Goal: Information Seeking & Learning: Learn about a topic

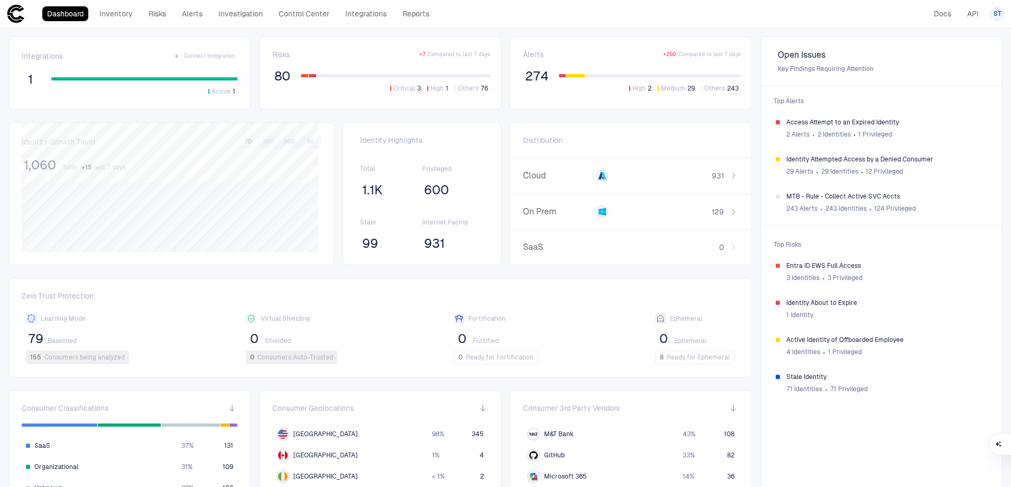
click at [47, 166] on span "1,060" at bounding box center [40, 165] width 32 height 16
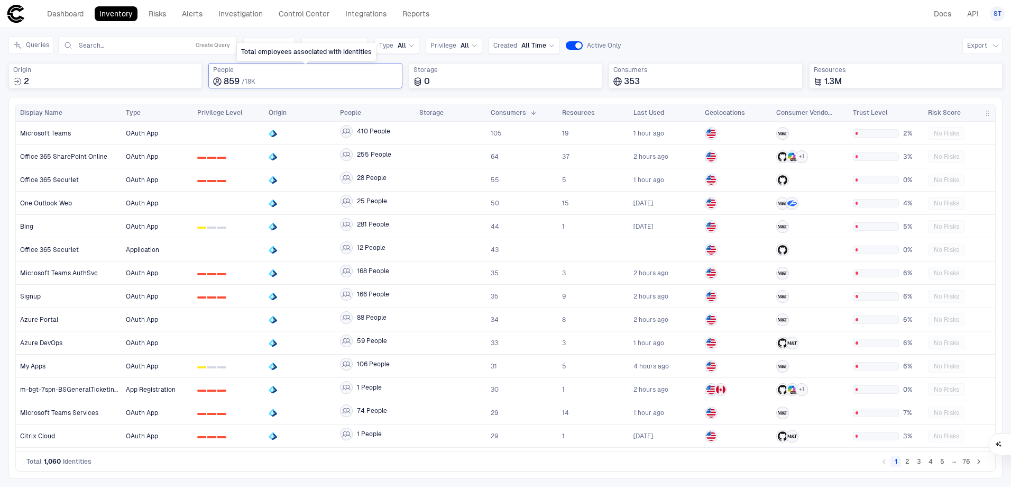
click at [253, 78] on span "18K" at bounding box center [250, 81] width 11 height 7
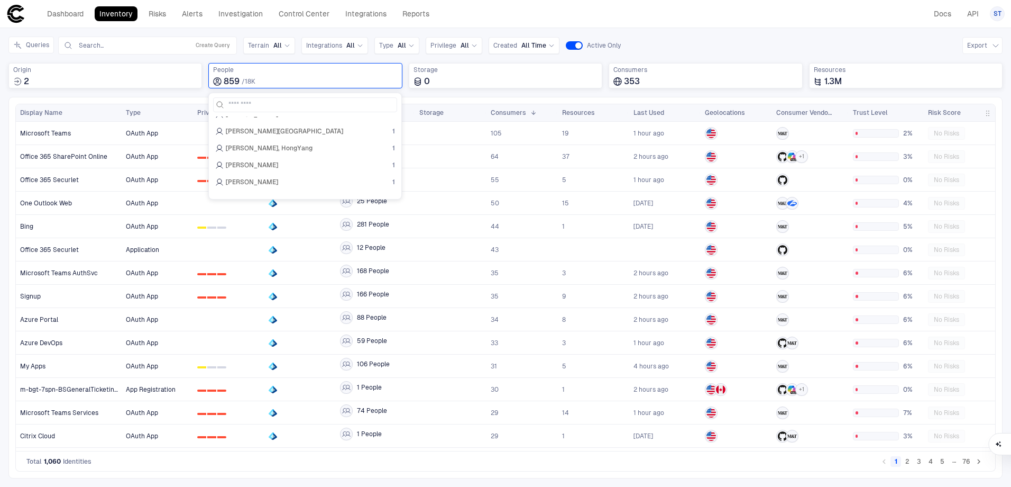
scroll to position [14462, 0]
click at [673, 36] on div "Inventory Navigator Discovery AD Service Accounts Access from Non-Org Addresses…" at bounding box center [505, 257] width 1011 height 458
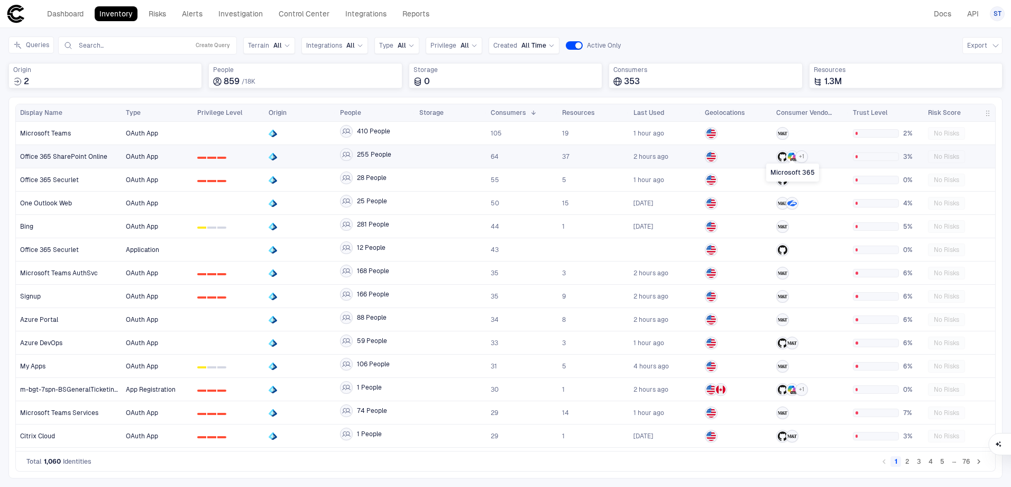
click at [793, 157] on icon "Microsoft 365" at bounding box center [794, 157] width 6 height 6
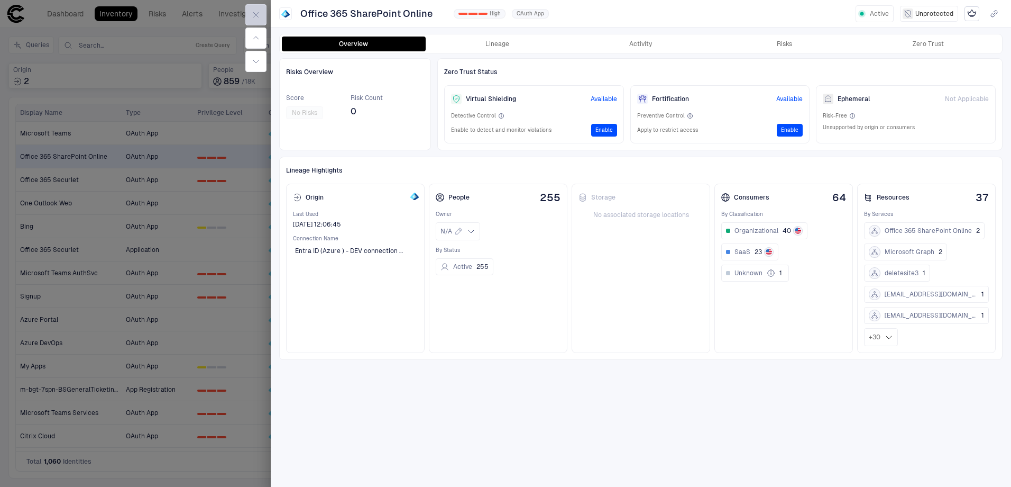
click at [255, 16] on icon "button" at bounding box center [256, 15] width 8 height 8
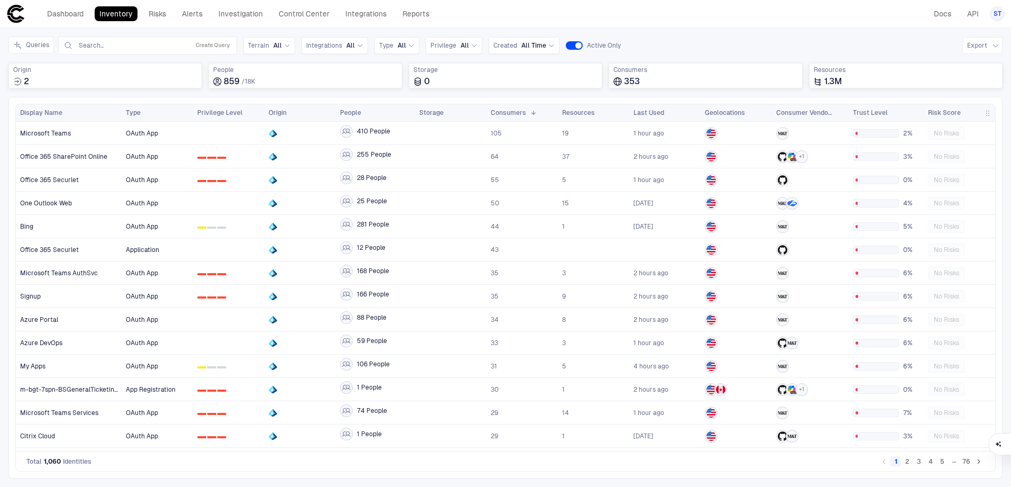
click at [909, 462] on button "2" at bounding box center [907, 461] width 11 height 11
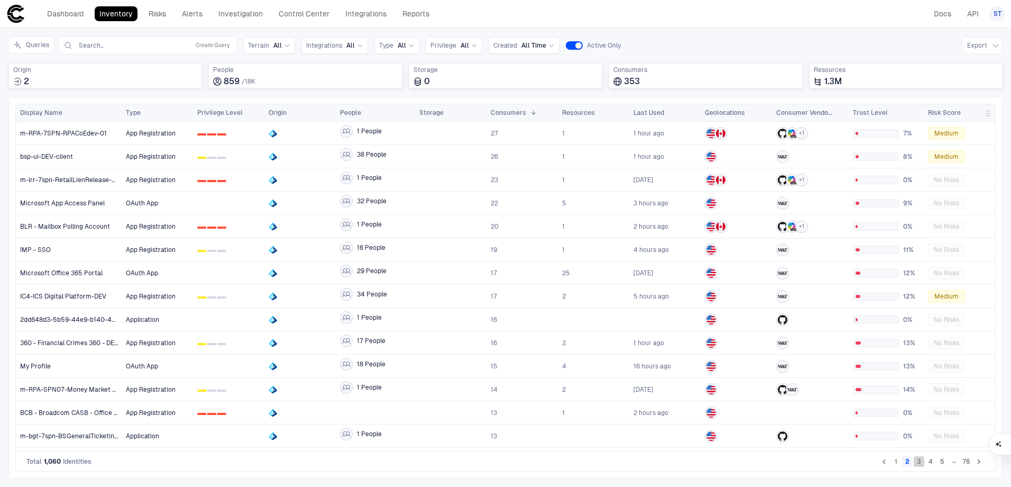
click at [923, 461] on button "3" at bounding box center [919, 461] width 11 height 11
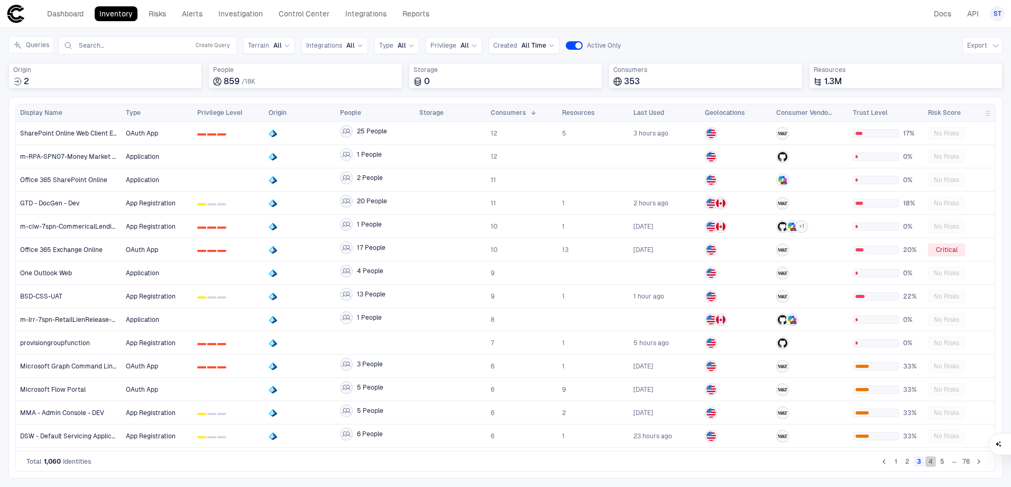
click at [931, 461] on button "4" at bounding box center [930, 461] width 11 height 11
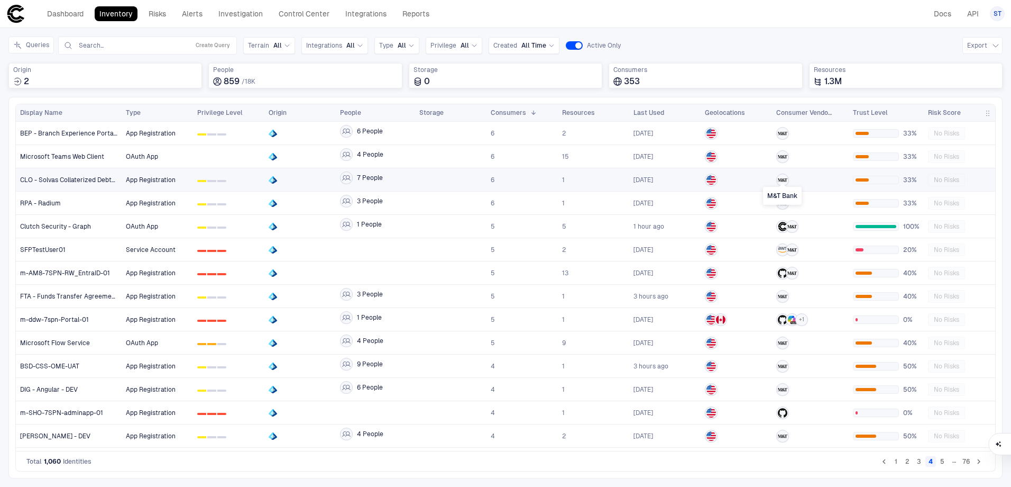
click at [782, 178] on icon "M&T Bank" at bounding box center [783, 180] width 10 height 10
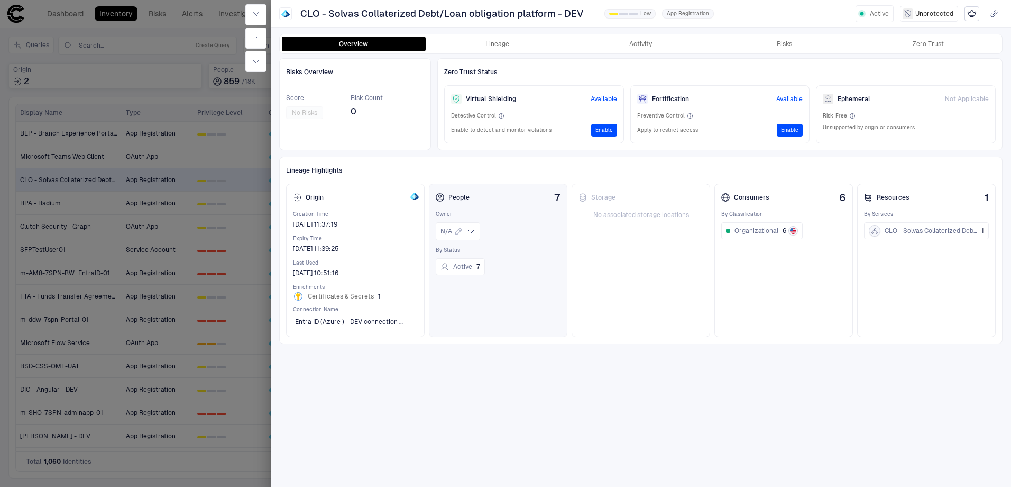
click at [520, 204] on div "People 7 Owner N/A By Status Active 7" at bounding box center [498, 260] width 139 height 153
click at [235, 166] on div at bounding box center [505, 243] width 1011 height 487
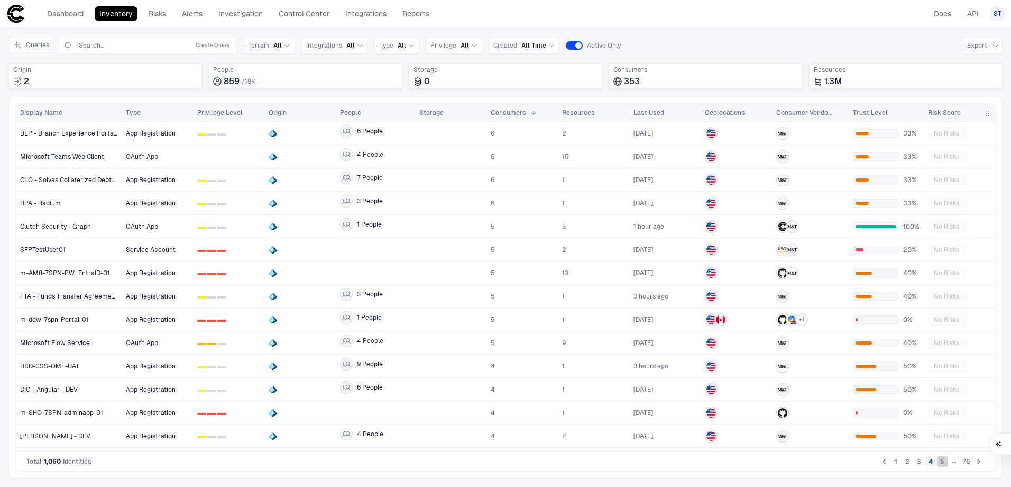
click at [943, 460] on button "5" at bounding box center [942, 461] width 11 height 11
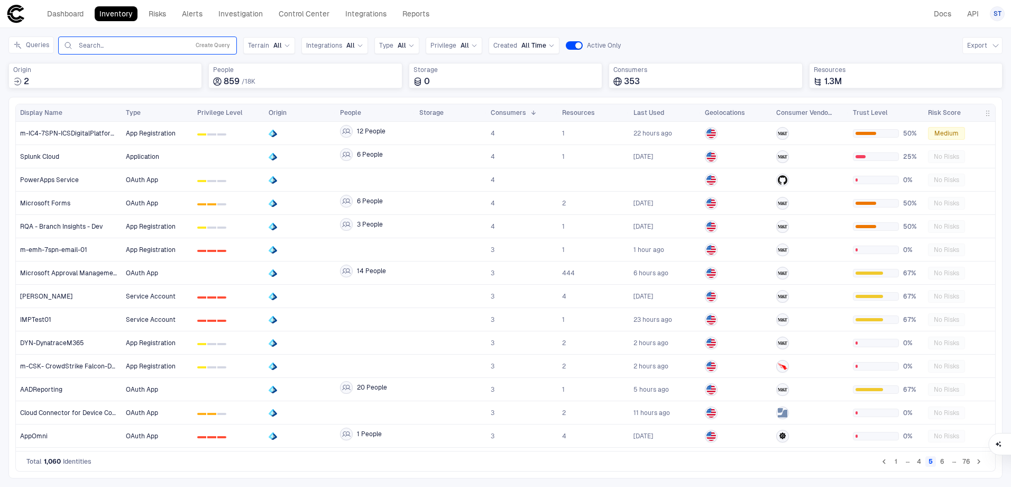
click at [142, 43] on input "text" at bounding box center [131, 45] width 107 height 8
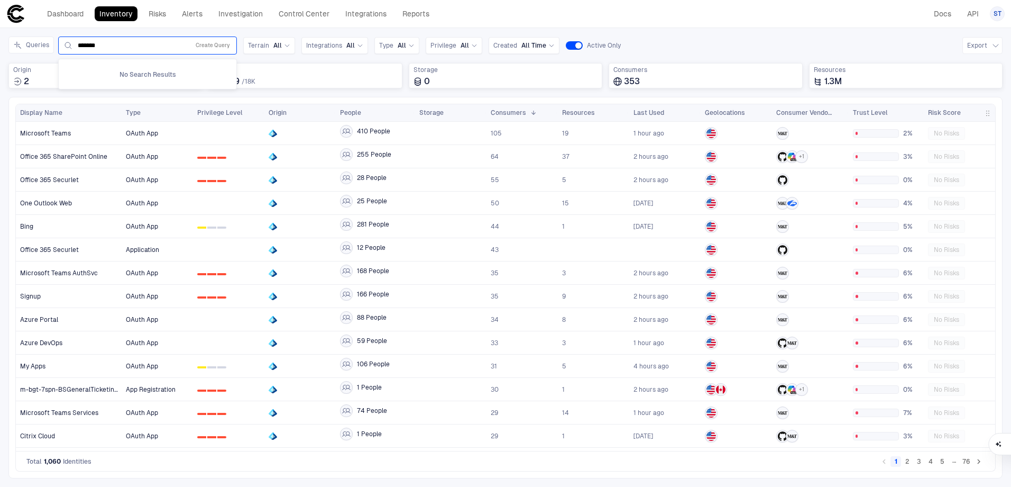
type input "*******"
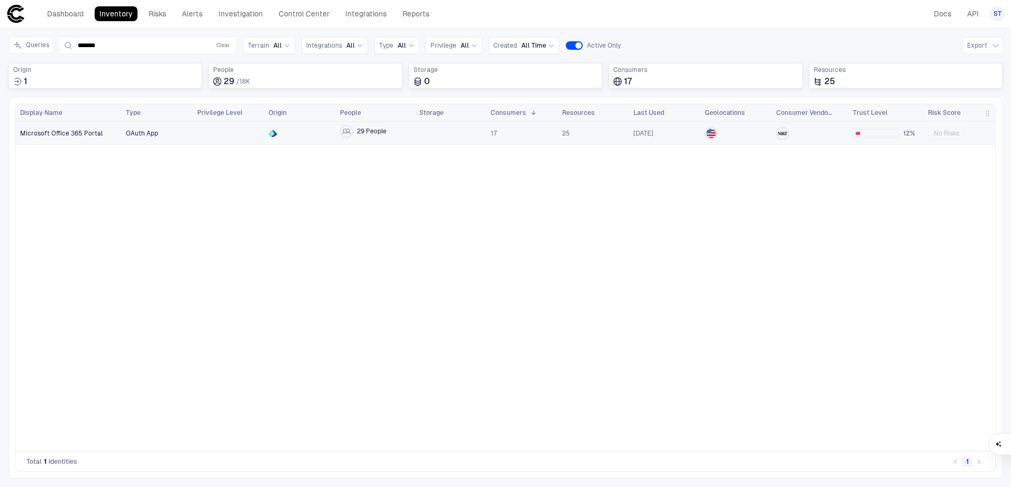
click at [206, 137] on div at bounding box center [228, 133] width 63 height 22
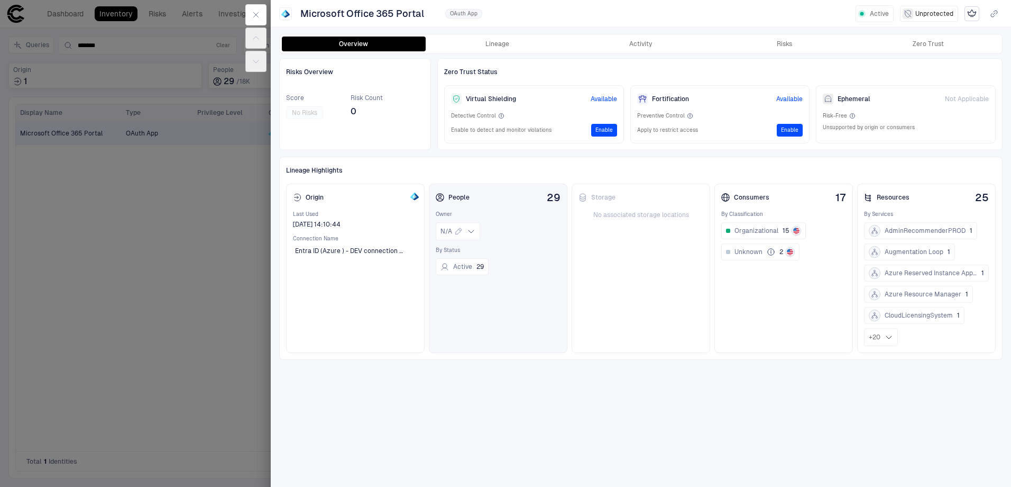
click at [518, 260] on div "Active 29" at bounding box center [498, 264] width 125 height 21
click at [517, 260] on div "Active 29" at bounding box center [498, 264] width 125 height 21
drag, startPoint x: 517, startPoint y: 260, endPoint x: 491, endPoint y: 273, distance: 28.9
click at [491, 273] on div "Active 29" at bounding box center [498, 264] width 125 height 21
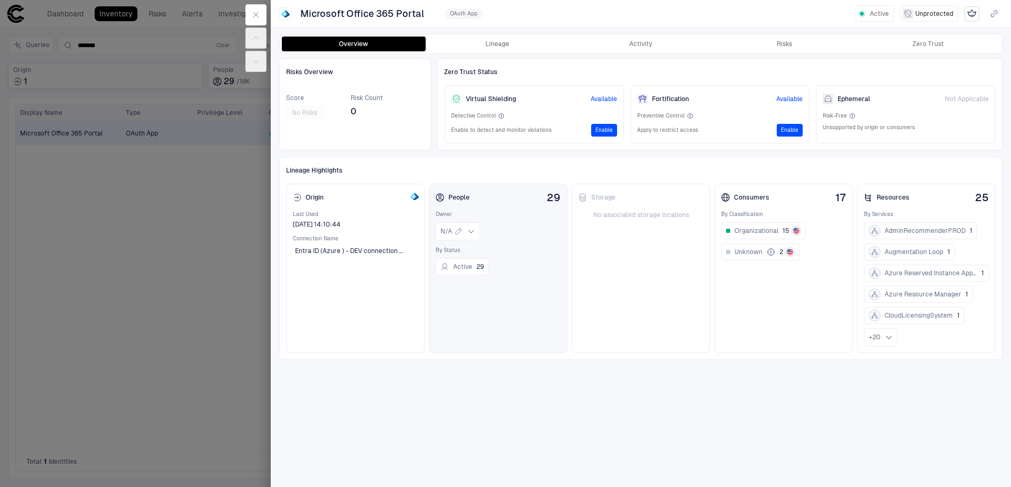
click at [492, 259] on div "Active 29" at bounding box center [498, 264] width 125 height 21
drag, startPoint x: 490, startPoint y: 258, endPoint x: 500, endPoint y: 298, distance: 41.4
click at [500, 298] on div "People 29 Owner N/A By Status Active 29" at bounding box center [498, 268] width 139 height 169
click at [463, 268] on button "Active 29" at bounding box center [462, 266] width 53 height 17
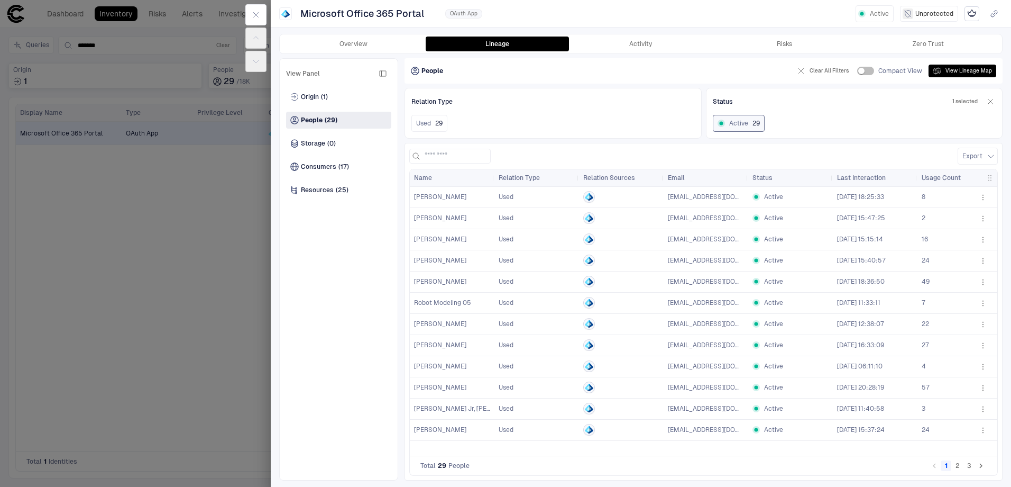
click at [506, 222] on span "Used" at bounding box center [506, 218] width 15 height 8
click at [708, 222] on span "[EMAIL_ADDRESS][DOMAIN_NAME]" at bounding box center [706, 217] width 76 height 21
click at [609, 25] on div "Microsoft Office 365 Portal OAuth App Active Unprotected Overview Lineage Activ…" at bounding box center [641, 243] width 740 height 487
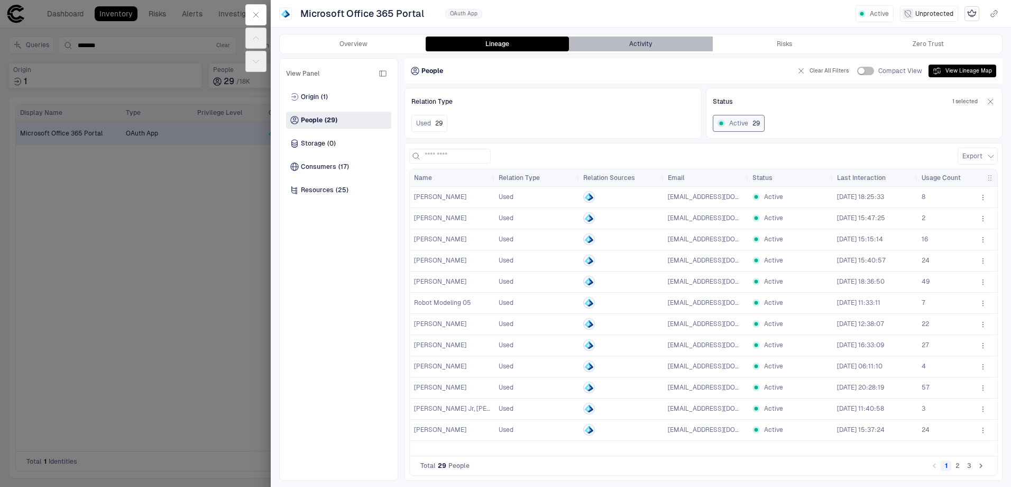
click at [640, 43] on button "Activity" at bounding box center [641, 43] width 144 height 15
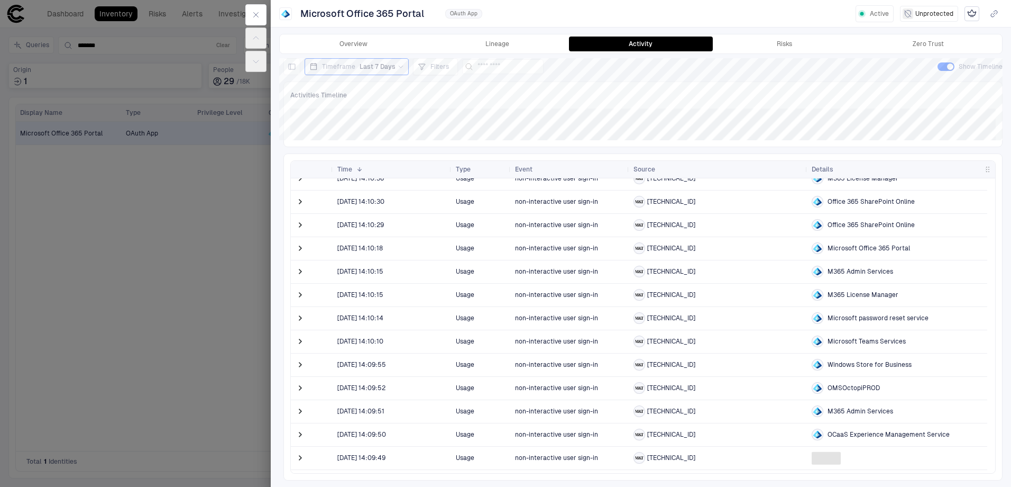
scroll to position [53, 0]
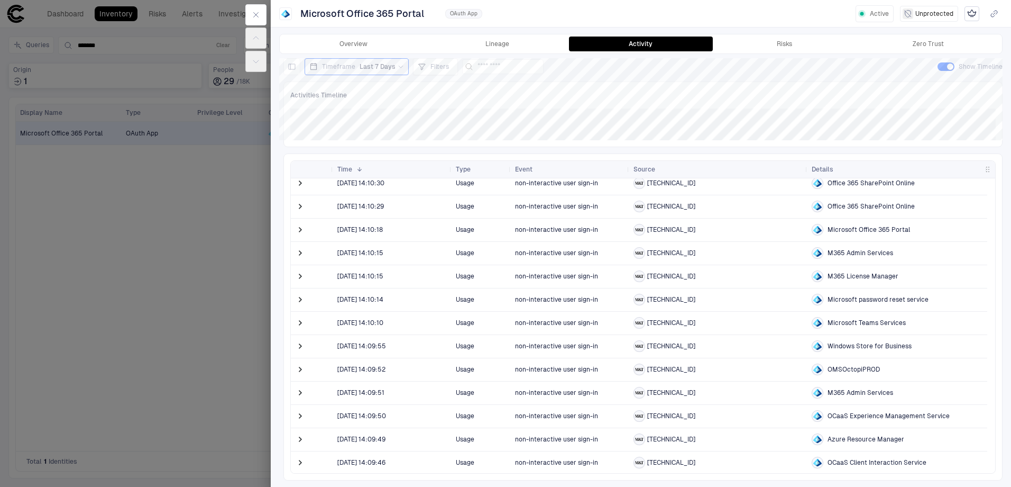
click at [828, 272] on span "M365 License Manager" at bounding box center [863, 276] width 71 height 8
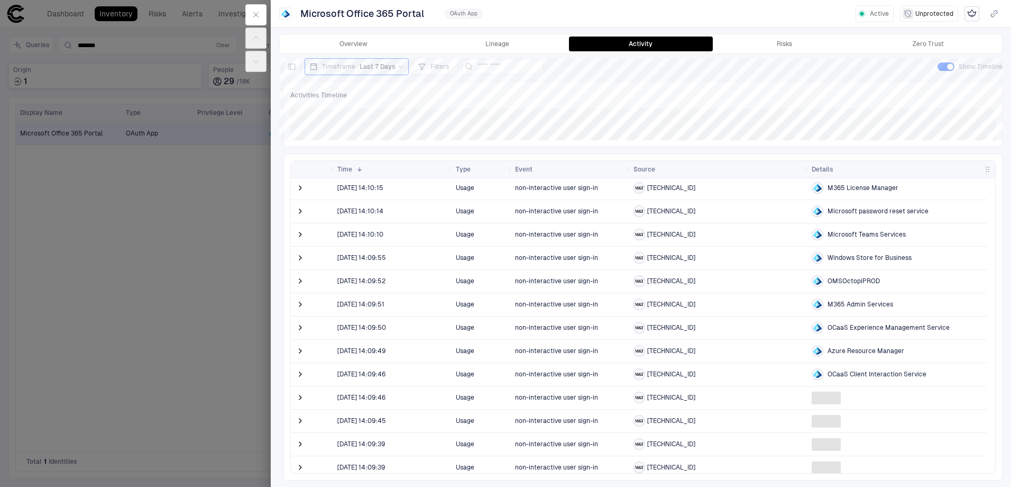
scroll to position [264, 0]
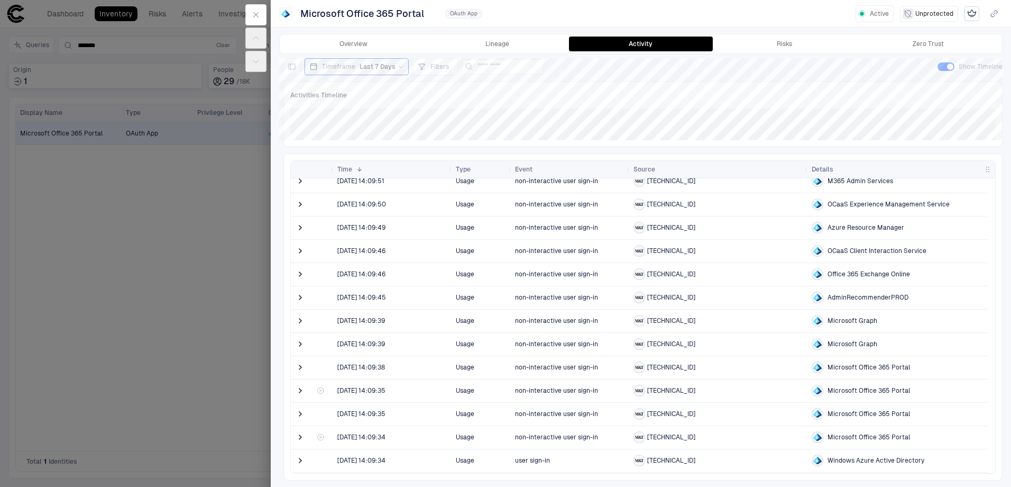
click at [896, 321] on div "Microsoft Graph" at bounding box center [897, 321] width 171 height 12
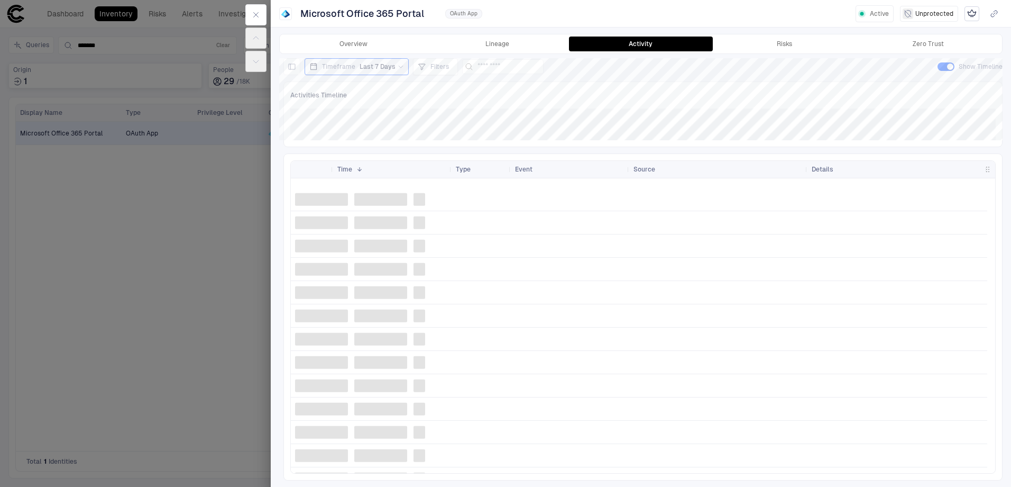
scroll to position [1213, 0]
click at [114, 320] on div at bounding box center [505, 243] width 1011 height 487
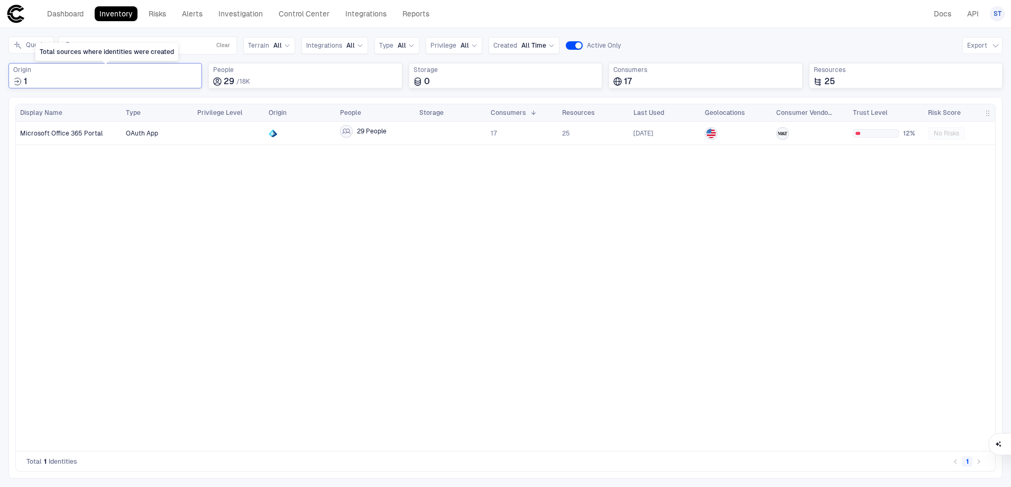
click at [34, 78] on div "1" at bounding box center [105, 81] width 184 height 11
drag, startPoint x: 42, startPoint y: 125, endPoint x: 50, endPoint y: 138, distance: 15.3
click at [50, 138] on div "Entra ID 931 Microsoft Active Directory 129" at bounding box center [104, 133] width 182 height 34
click at [50, 142] on span "Microsoft Active Directory" at bounding box center [66, 141] width 81 height 8
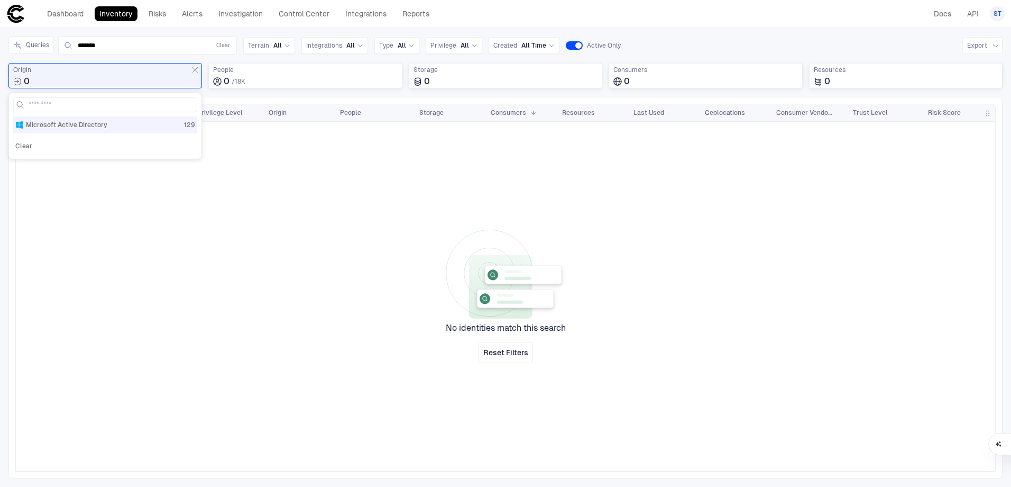
click at [191, 124] on span "129" at bounding box center [189, 125] width 11 height 8
click at [382, 232] on div at bounding box center [559, 296] width 874 height 349
click at [70, 4] on div "Dashboard Inventory Risks Alerts Investigation Control Center Integrations Repo…" at bounding box center [220, 13] width 428 height 19
click at [74, 10] on link "Dashboard" at bounding box center [65, 13] width 46 height 15
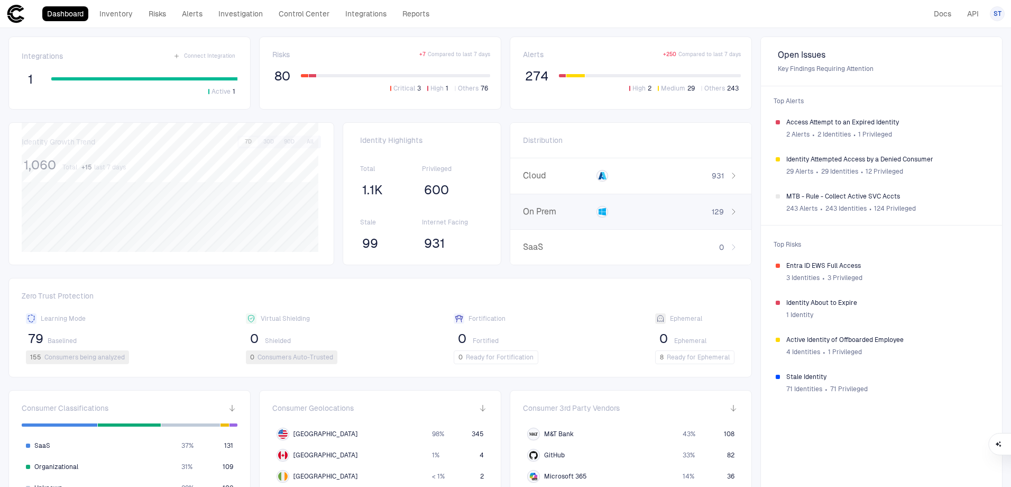
click at [610, 213] on div at bounding box center [631, 212] width 69 height 12
click at [582, 177] on div "button" at bounding box center [585, 175] width 10 height 10
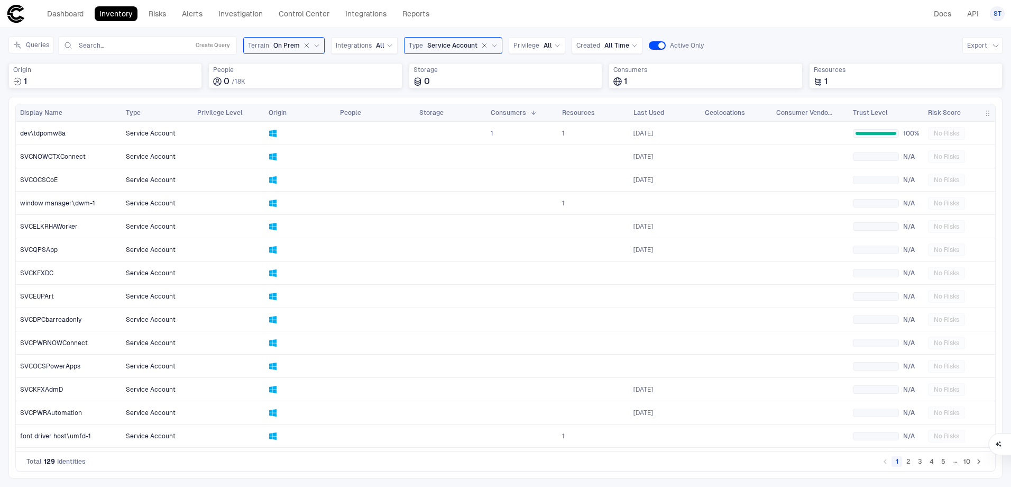
click at [943, 460] on button "5" at bounding box center [943, 461] width 11 height 11
click at [894, 461] on button "1" at bounding box center [897, 461] width 11 height 11
click at [968, 462] on button "10" at bounding box center [966, 461] width 11 height 11
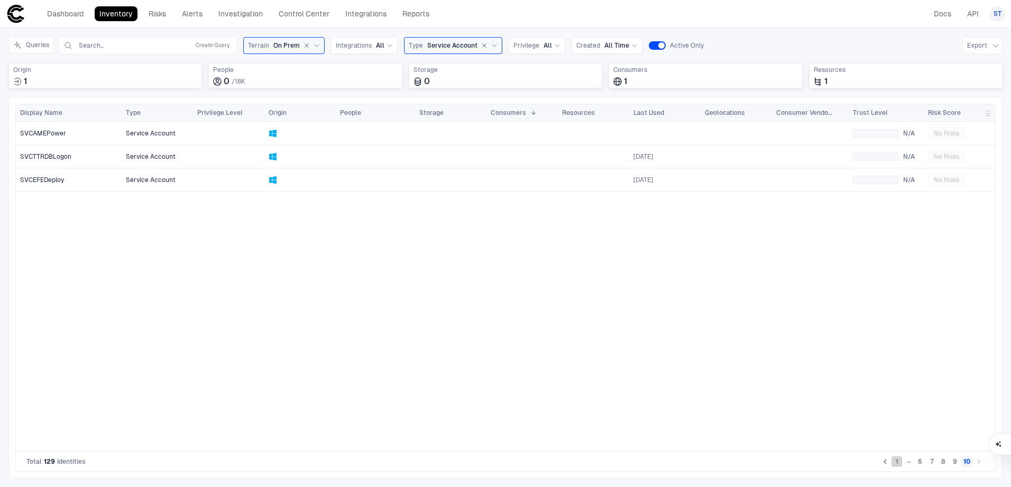
click at [900, 458] on button "1" at bounding box center [897, 461] width 11 height 11
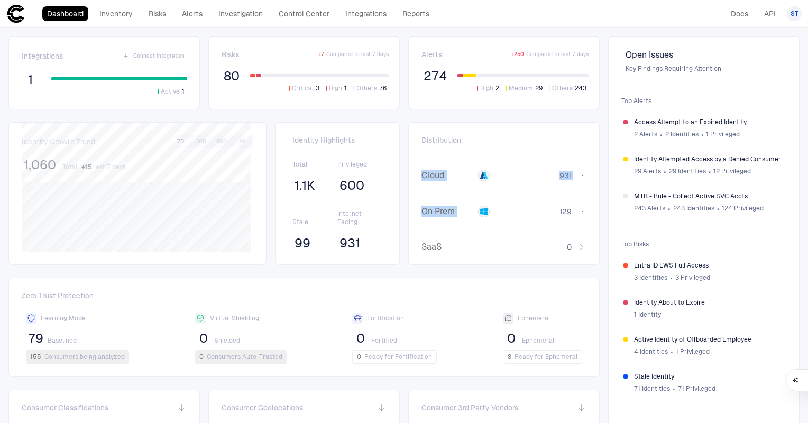
drag, startPoint x: 483, startPoint y: 212, endPoint x: 510, endPoint y: 134, distance: 82.5
click at [510, 134] on div "Distribution Cloud 931 On Prem 129 SaaS 0" at bounding box center [504, 194] width 190 height 142
click at [510, 134] on div "Distribution" at bounding box center [504, 140] width 190 height 35
click at [192, 15] on link "Alerts" at bounding box center [192, 13] width 30 height 15
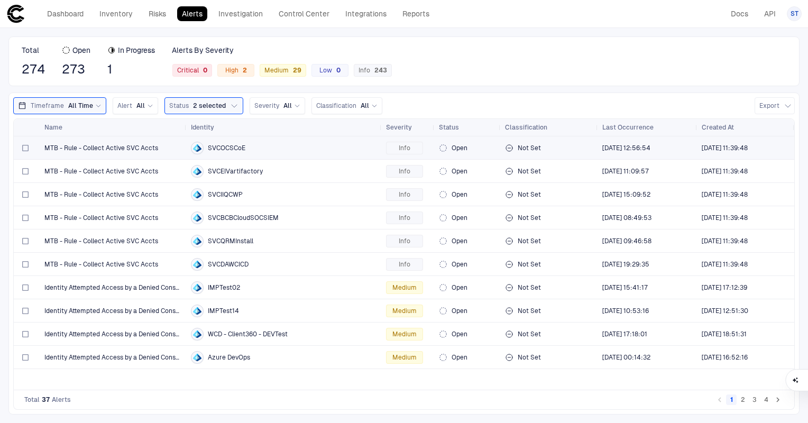
click at [122, 150] on span "MTB - Rule - Collect Active SVC Accts" at bounding box center [101, 148] width 114 height 8
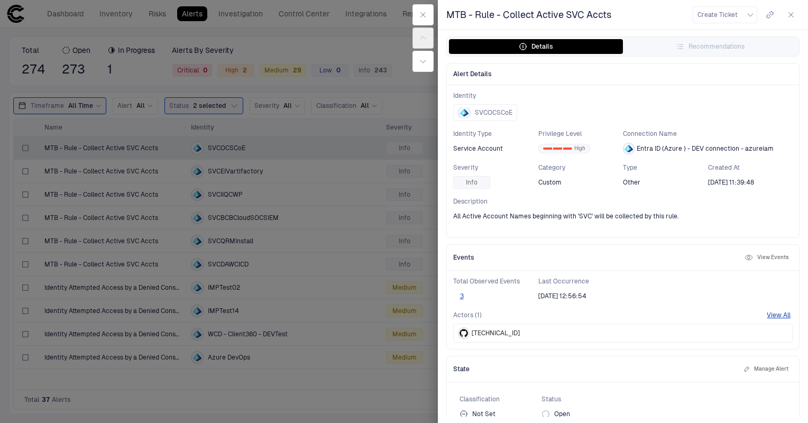
scroll to position [15, 0]
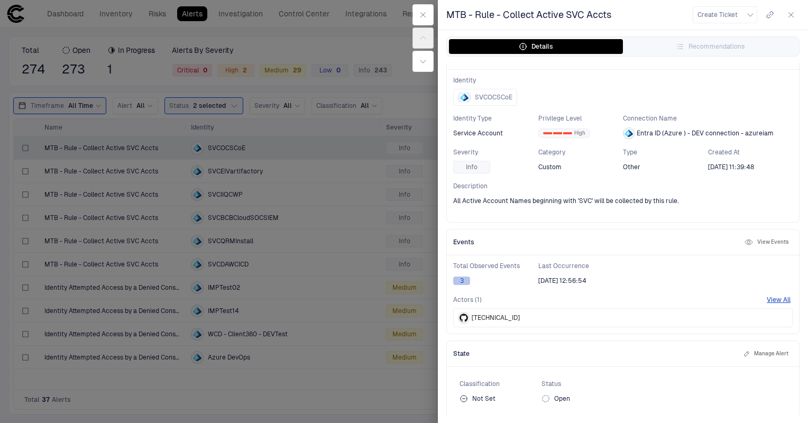
click at [461, 282] on button "3" at bounding box center [461, 281] width 17 height 8
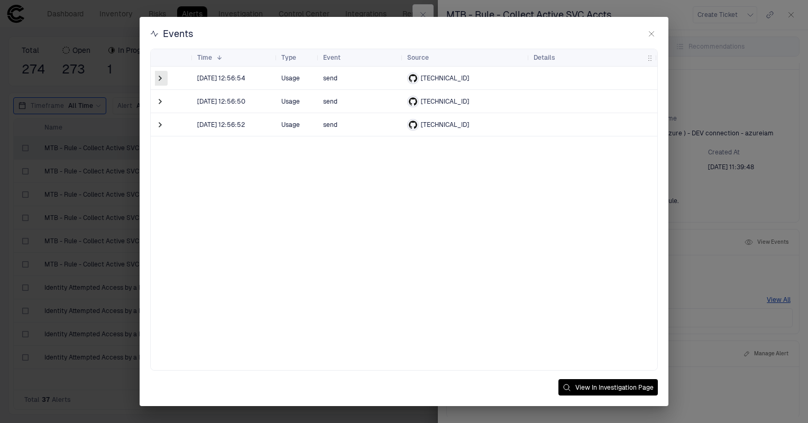
click at [159, 79] on span at bounding box center [160, 78] width 11 height 11
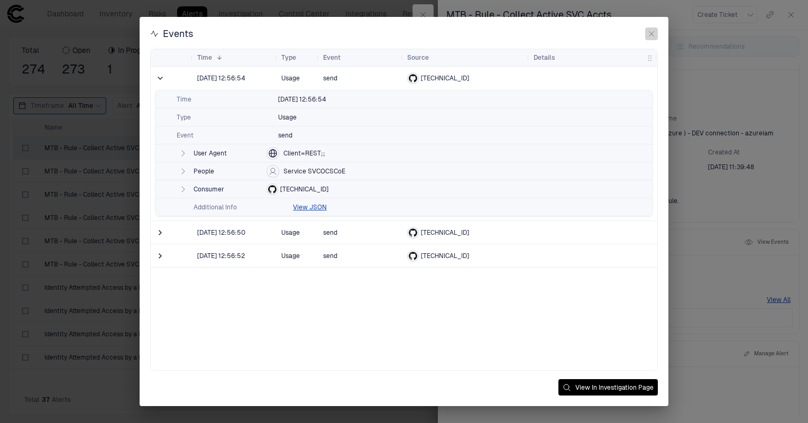
click at [646, 36] on button "button" at bounding box center [651, 33] width 13 height 13
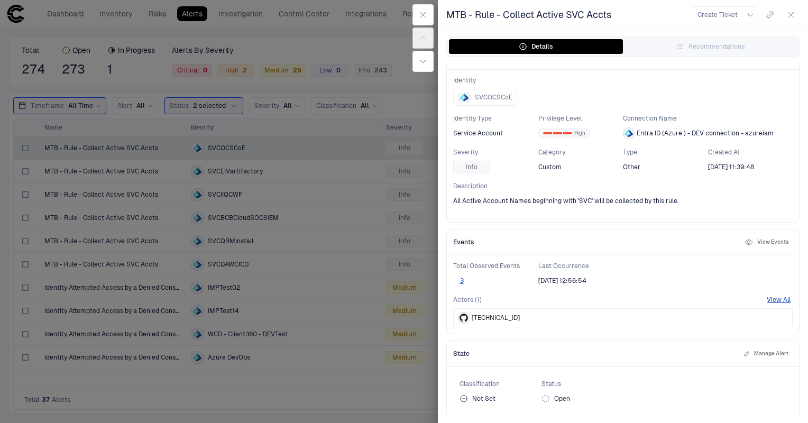
click at [645, 16] on div "MTB - Rule - Collect Active SVC Accts Create Ticket" at bounding box center [623, 15] width 370 height 30
click at [427, 11] on button "button" at bounding box center [422, 14] width 21 height 21
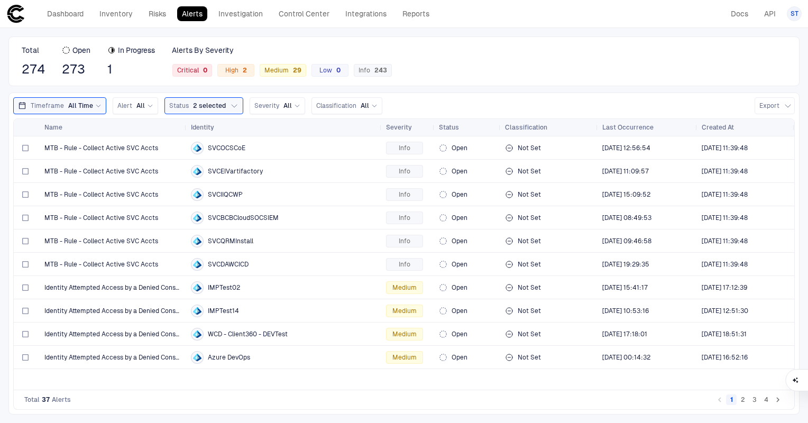
click at [511, 13] on div "Dashboard Inventory Risks Alerts Investigation Control Center Integrations Repo…" at bounding box center [403, 13] width 795 height 19
